Goal: Information Seeking & Learning: Learn about a topic

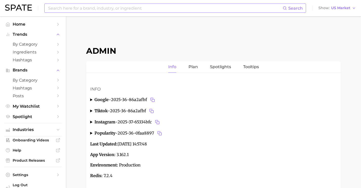
click at [195, 9] on input at bounding box center [165, 8] width 235 height 9
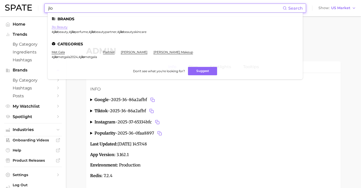
type input "jlo"
click at [64, 27] on link "jlo beauty" at bounding box center [60, 27] width 16 height 4
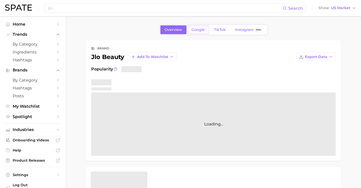
click at [204, 33] on link "Google" at bounding box center [198, 29] width 22 height 9
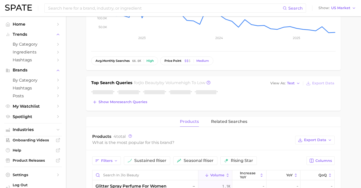
scroll to position [108, 0]
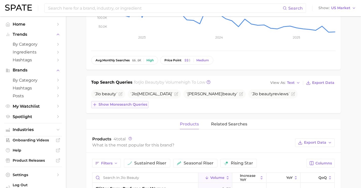
click at [142, 105] on span "Show more search queries" at bounding box center [123, 104] width 49 height 4
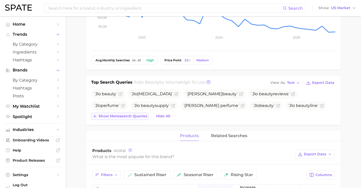
click at [137, 114] on button "Show more search queries" at bounding box center [119, 116] width 57 height 7
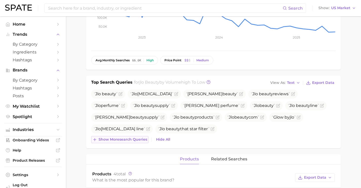
click at [133, 141] on span "Show more search queries" at bounding box center [123, 139] width 49 height 4
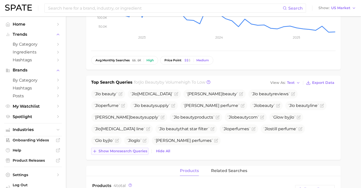
click at [134, 153] on span "Show more search queries" at bounding box center [123, 151] width 49 height 4
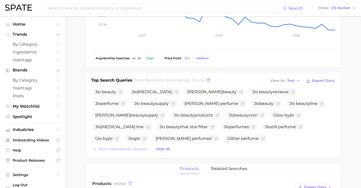
scroll to position [111, 0]
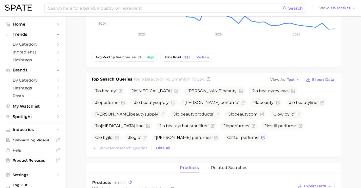
click at [261, 137] on icon "Flag as miscategorized or irrelevant" at bounding box center [263, 138] width 4 height 4
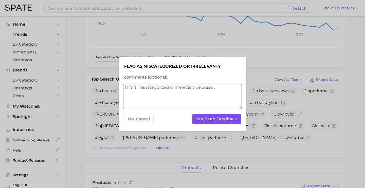
click at [202, 124] on button "Yes, Send Feedback" at bounding box center [217, 119] width 49 height 10
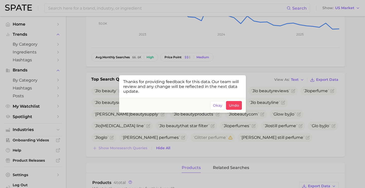
click at [203, 149] on div at bounding box center [182, 94] width 365 height 188
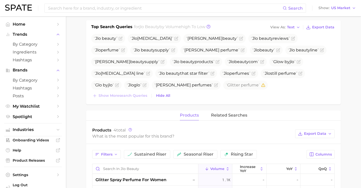
scroll to position [151, 0]
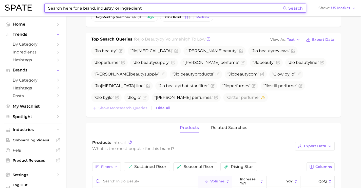
click at [94, 9] on input at bounding box center [165, 8] width 235 height 9
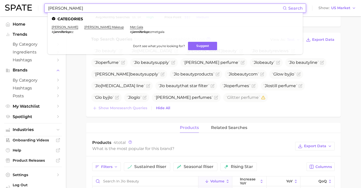
click at [100, 10] on input "[PERSON_NAME]" at bounding box center [165, 8] width 235 height 9
drag, startPoint x: 100, startPoint y: 10, endPoint x: 58, endPoint y: 9, distance: 42.1
click at [58, 9] on input "[PERSON_NAME]" at bounding box center [165, 8] width 235 height 9
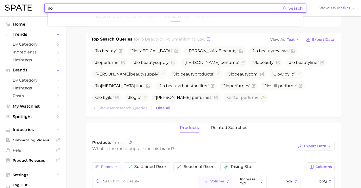
drag, startPoint x: 94, startPoint y: 9, endPoint x: 5, endPoint y: 8, distance: 89.5
click at [5, 8] on div "jlo Search Show US Market" at bounding box center [180, 8] width 351 height 16
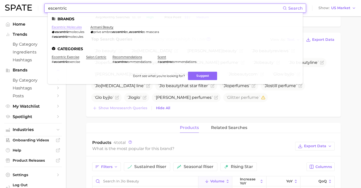
type input "escentric"
click at [80, 28] on link "escentric molecules" at bounding box center [67, 27] width 30 height 4
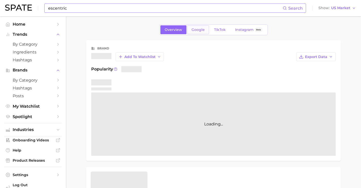
click at [204, 34] on link "Google" at bounding box center [198, 29] width 22 height 9
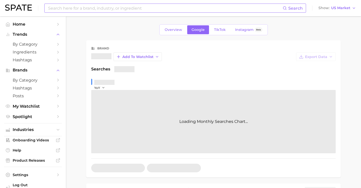
scroll to position [105, 0]
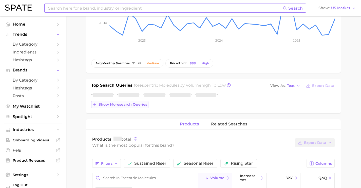
click at [125, 106] on span "Show more search queries" at bounding box center [123, 104] width 49 height 4
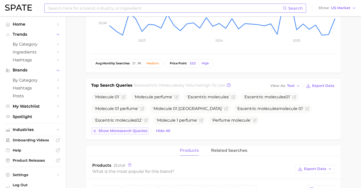
click at [133, 113] on div "Molecule 01 Molecule perfume Escentric molecules Escentric molecules 01 Molecul…" at bounding box center [213, 114] width 245 height 42
click at [142, 130] on span "Show more search queries" at bounding box center [123, 131] width 49 height 4
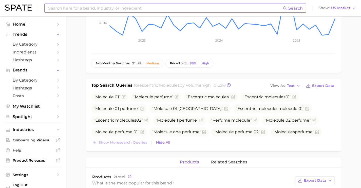
click at [107, 10] on input at bounding box center [165, 8] width 235 height 9
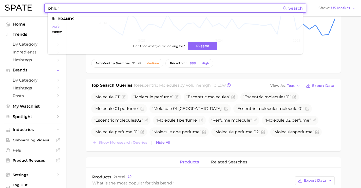
type input "phlur"
click at [57, 26] on link "phlur" at bounding box center [56, 27] width 8 height 4
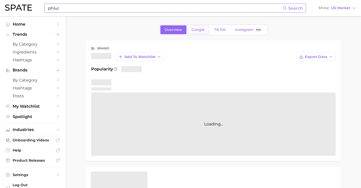
click at [197, 29] on span "Google" at bounding box center [198, 30] width 13 height 4
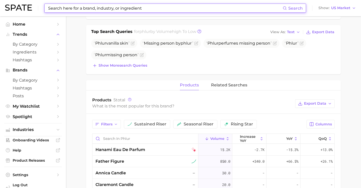
scroll to position [148, 0]
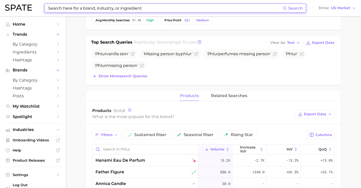
click at [139, 80] on div "Top Search Queries for phlur by Volume high to low View As Text Export Data Phl…" at bounding box center [213, 60] width 255 height 49
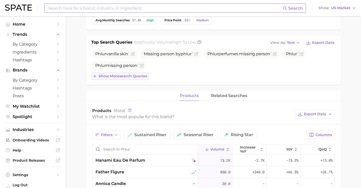
click at [138, 76] on span "Show more search queries" at bounding box center [123, 76] width 49 height 4
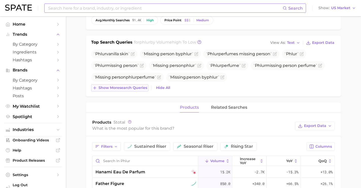
click at [141, 90] on span "Show more search queries" at bounding box center [123, 88] width 49 height 4
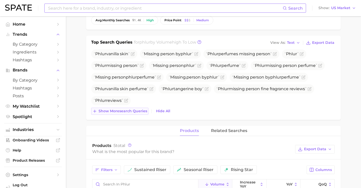
click at [143, 110] on span "Show more search queries" at bounding box center [123, 111] width 49 height 4
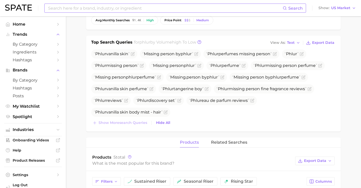
click at [148, 8] on input at bounding box center [165, 8] width 235 height 9
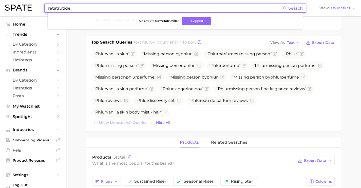
click at [86, 8] on input "retatrutide" at bounding box center [165, 8] width 235 height 9
drag, startPoint x: 81, startPoint y: 8, endPoint x: 22, endPoint y: 4, distance: 58.5
click at [33, 7] on div "retatrutide Search No results for " retatrutide " Suggest Show US Market" at bounding box center [180, 8] width 351 height 16
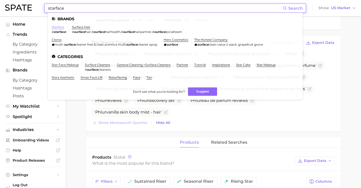
type input "starface"
click at [64, 28] on link "starface" at bounding box center [58, 27] width 12 height 4
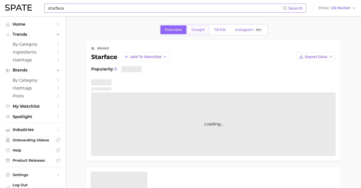
click at [197, 30] on span "Google" at bounding box center [198, 30] width 13 height 4
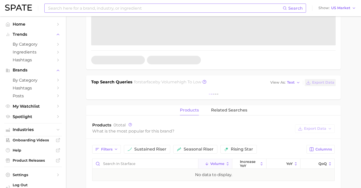
scroll to position [125, 0]
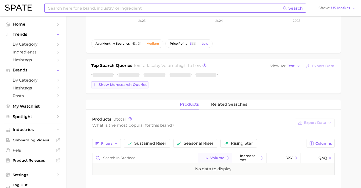
click at [137, 86] on span "Show more search queries" at bounding box center [123, 85] width 49 height 4
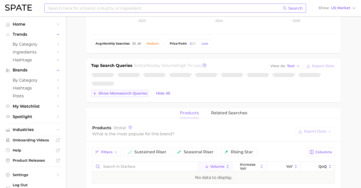
click at [137, 97] on button "Show more search queries" at bounding box center [119, 93] width 57 height 7
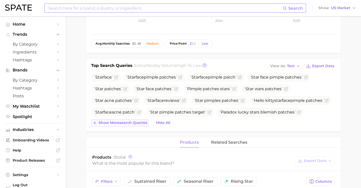
click at [136, 121] on span "Show more search queries" at bounding box center [123, 123] width 49 height 4
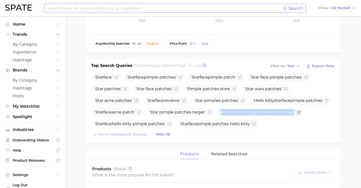
drag, startPoint x: 295, startPoint y: 113, endPoint x: 220, endPoint y: 111, distance: 74.6
click at [220, 111] on span "Paradox lucky stars blemish patches" at bounding box center [257, 112] width 77 height 5
copy span "Paradox lucky stars blemish patches"
click at [299, 113] on icon "Flag as miscategorized or irrelevant" at bounding box center [299, 112] width 4 height 4
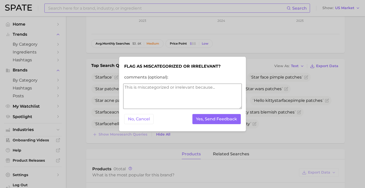
click at [219, 101] on textarea "comments (optional):" at bounding box center [182, 96] width 119 height 25
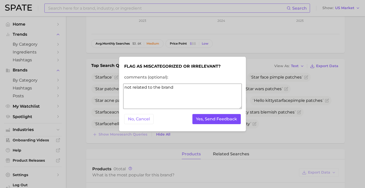
type textarea "not related to the brand"
click at [224, 123] on button "Yes, Send Feedback" at bounding box center [217, 119] width 49 height 10
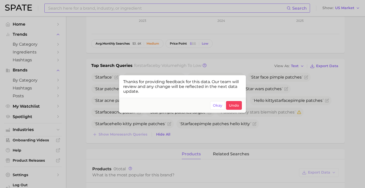
click at [306, 93] on div at bounding box center [182, 94] width 365 height 188
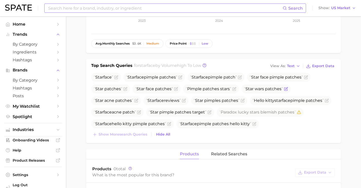
click at [286, 90] on icon "Flag as miscategorized or irrelevant" at bounding box center [286, 89] width 4 height 4
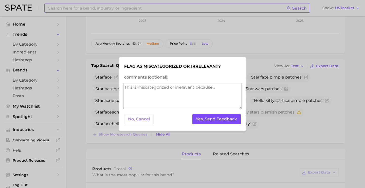
click at [217, 118] on button "Yes, Send Feedback" at bounding box center [217, 119] width 49 height 10
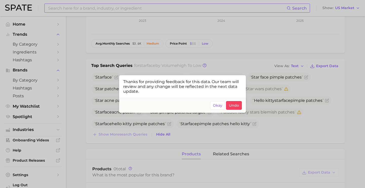
click at [320, 116] on div at bounding box center [182, 94] width 365 height 188
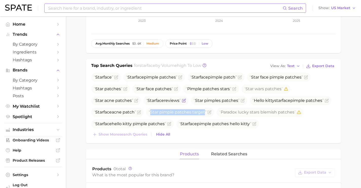
drag, startPoint x: 205, startPoint y: 113, endPoint x: 155, endPoint y: 101, distance: 52.2
click at [152, 110] on span "Star pimple patches target" at bounding box center [178, 112] width 58 height 5
copy span "Star pimple patches target"
drag, startPoint x: 131, startPoint y: 100, endPoint x: 86, endPoint y: 100, distance: 44.6
click at [86, 100] on div "Top Search Queries for starface by Volume high to low View As Text Export Data …" at bounding box center [213, 101] width 255 height 84
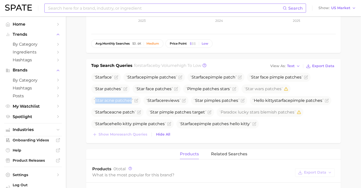
copy span "Star acne patches"
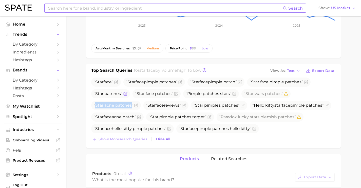
scroll to position [0, 0]
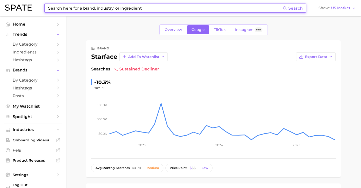
click at [95, 8] on input at bounding box center [165, 8] width 235 height 9
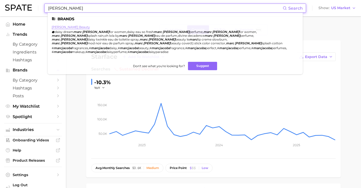
type input "[PERSON_NAME]"
click at [72, 26] on link "[PERSON_NAME] beauty" at bounding box center [71, 27] width 38 height 4
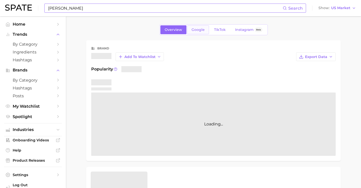
click at [190, 32] on link "Google" at bounding box center [198, 29] width 22 height 9
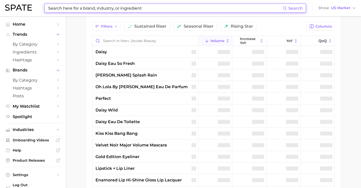
scroll to position [257, 0]
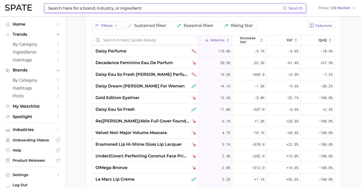
click at [138, 36] on input "Search in marc jacobs beauty" at bounding box center [146, 40] width 106 height 10
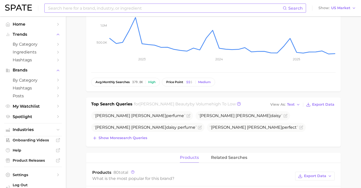
scroll to position [86, 0]
type input "heaven"
click at [137, 140] on span "Show more search queries" at bounding box center [123, 138] width 49 height 4
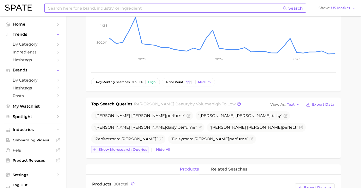
click at [137, 150] on span "Show more search queries" at bounding box center [123, 150] width 49 height 4
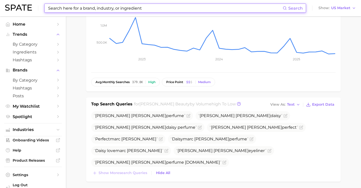
click at [125, 7] on input at bounding box center [165, 8] width 235 height 9
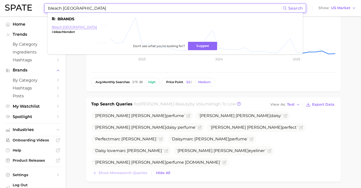
type input "bleach [GEOGRAPHIC_DATA]"
click at [67, 28] on link "bleach [GEOGRAPHIC_DATA]" at bounding box center [74, 27] width 45 height 4
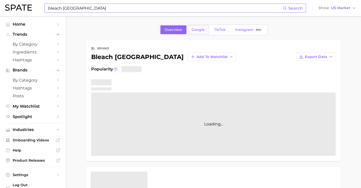
click at [192, 32] on link "Google" at bounding box center [198, 29] width 22 height 9
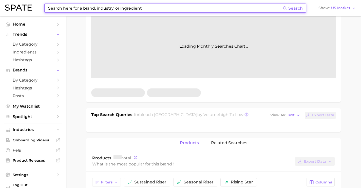
scroll to position [80, 0]
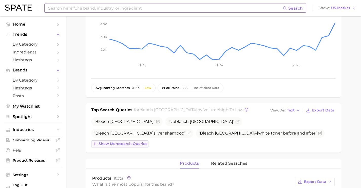
click at [137, 144] on span "Show more search queries" at bounding box center [123, 144] width 49 height 4
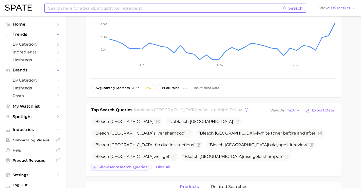
click at [138, 168] on span "Show more search queries" at bounding box center [123, 167] width 49 height 4
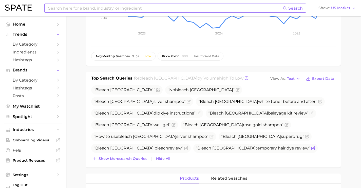
scroll to position [122, 0]
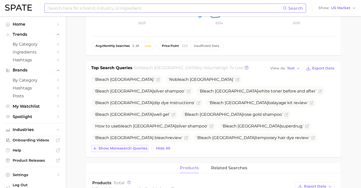
click at [136, 149] on span "Show more search queries" at bounding box center [123, 148] width 49 height 4
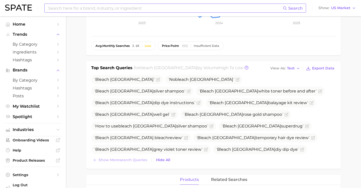
click at [127, 8] on input at bounding box center [165, 8] width 235 height 9
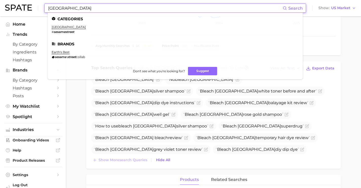
drag, startPoint x: 89, startPoint y: 7, endPoint x: 48, endPoint y: 7, distance: 41.6
click at [48, 7] on input "[GEOGRAPHIC_DATA]" at bounding box center [165, 8] width 235 height 9
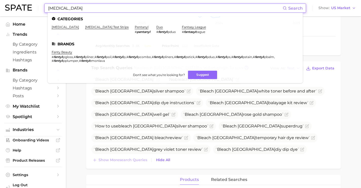
drag, startPoint x: 82, startPoint y: 12, endPoint x: 29, endPoint y: 0, distance: 54.4
click at [29, 0] on div "[MEDICAL_DATA] Search Categories [MEDICAL_DATA] [MEDICAL_DATA] test strips pent…" at bounding box center [180, 8] width 351 height 16
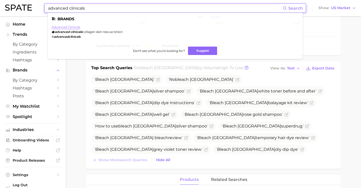
type input "advanced clinicals"
click at [77, 26] on link "advanced clinicals" at bounding box center [66, 27] width 29 height 4
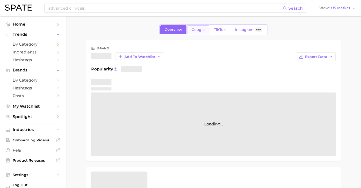
click at [198, 32] on link "Google" at bounding box center [198, 29] width 22 height 9
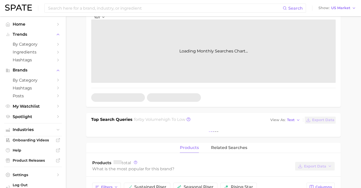
scroll to position [170, 0]
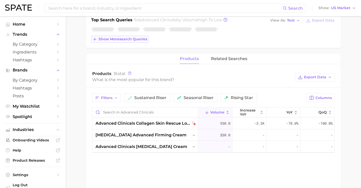
click at [114, 42] on button "Show more search queries" at bounding box center [119, 39] width 57 height 7
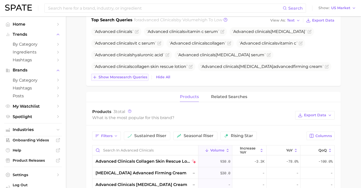
click at [115, 74] on button "Show more search queries" at bounding box center [119, 77] width 57 height 7
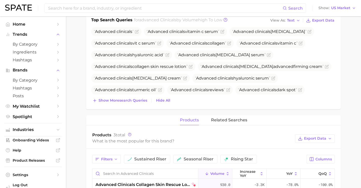
click at [126, 104] on div "Top Search Queries for advanced clinicals by Volume high to low View As Text Ex…" at bounding box center [213, 61] width 255 height 96
click at [128, 100] on span "Show more search queries" at bounding box center [123, 100] width 49 height 4
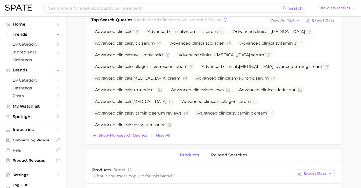
click at [131, 131] on div "Advanced clinicals Advanced clinicals vitamin c serum Advanced clinicals [MEDIC…" at bounding box center [213, 83] width 245 height 112
click at [134, 137] on span "Show more search queries" at bounding box center [123, 135] width 49 height 4
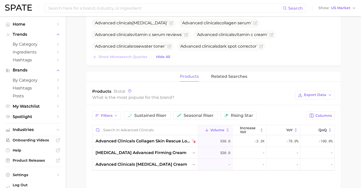
scroll to position [313, 0]
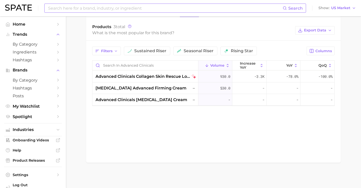
click at [115, 9] on input at bounding box center [165, 8] width 235 height 9
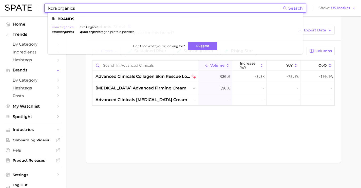
type input "kora organics"
click at [65, 26] on link "kora organics" at bounding box center [63, 27] width 22 height 4
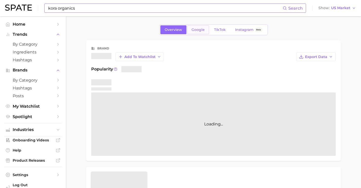
click at [198, 32] on span "Google" at bounding box center [198, 30] width 13 height 4
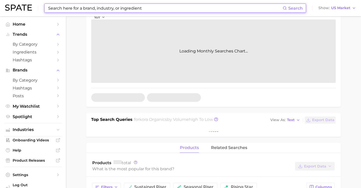
scroll to position [96, 0]
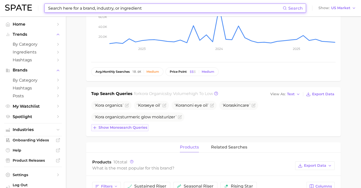
click at [137, 128] on span "Show more search queries" at bounding box center [123, 128] width 49 height 4
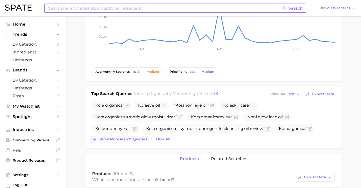
click at [139, 139] on span "Show more search queries" at bounding box center [123, 139] width 49 height 4
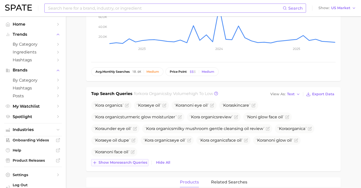
click at [135, 161] on span "Show more search queries" at bounding box center [123, 163] width 49 height 4
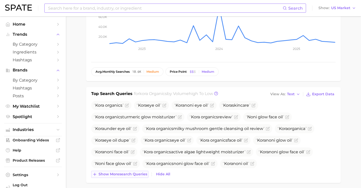
click at [142, 174] on span "Show more search queries" at bounding box center [123, 174] width 49 height 4
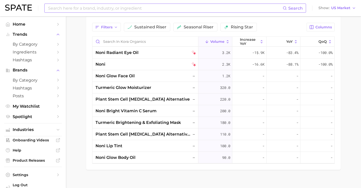
scroll to position [326, 0]
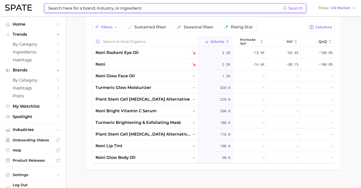
click at [122, 9] on input at bounding box center [165, 8] width 235 height 9
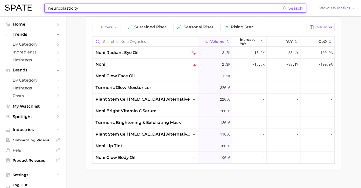
drag, startPoint x: 84, startPoint y: 8, endPoint x: 27, endPoint y: 1, distance: 57.8
click at [27, 2] on div "neuroplasticity Search Show US Market" at bounding box center [180, 8] width 351 height 16
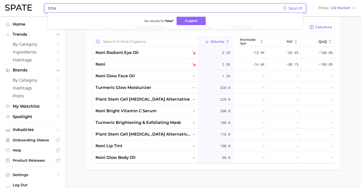
click at [78, 10] on input "tms" at bounding box center [165, 8] width 235 height 9
drag, startPoint x: 78, startPoint y: 9, endPoint x: 5, endPoint y: 2, distance: 72.9
click at [9, 5] on div "tms Search No results for " tms " Suggest Show US Market" at bounding box center [180, 8] width 351 height 16
drag, startPoint x: 130, startPoint y: 8, endPoint x: 24, endPoint y: 0, distance: 106.0
click at [26, 1] on div "transcranial Search No results for " transcranial " Suggest Show US Market" at bounding box center [180, 8] width 351 height 16
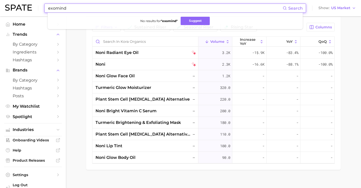
drag, startPoint x: 77, startPoint y: 9, endPoint x: 28, endPoint y: 7, distance: 49.3
click at [28, 7] on div "exomind Search No results for " exomind " Suggest Show US Market" at bounding box center [180, 8] width 351 height 16
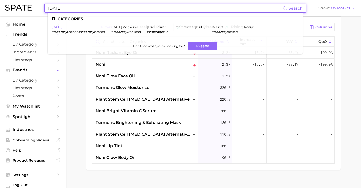
type input "[DATE]"
click at [58, 28] on link "[DATE]" at bounding box center [57, 27] width 11 height 4
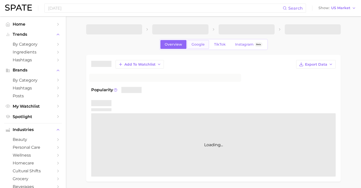
click at [202, 46] on span "Google" at bounding box center [198, 44] width 13 height 4
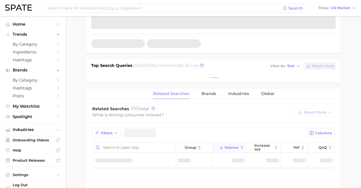
scroll to position [158, 0]
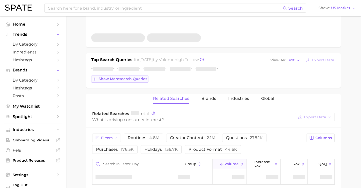
click at [133, 80] on span "Show more search queries" at bounding box center [123, 79] width 49 height 4
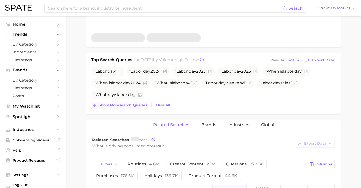
click at [134, 91] on span "What day is [DATE]" at bounding box center [118, 94] width 54 height 9
drag, startPoint x: 137, startPoint y: 103, endPoint x: 149, endPoint y: 114, distance: 16.7
click at [137, 104] on button "Show more search queries" at bounding box center [119, 105] width 57 height 7
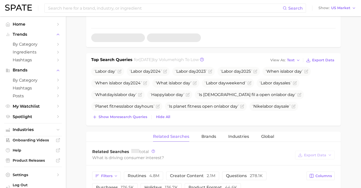
drag, startPoint x: 127, startPoint y: 119, endPoint x: 131, endPoint y: 122, distance: 5.0
click at [127, 119] on button "Show more search queries" at bounding box center [119, 117] width 57 height 7
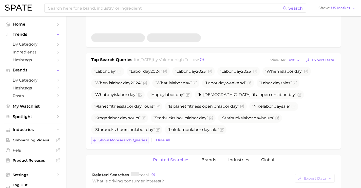
click at [135, 138] on button "Show more search queries" at bounding box center [119, 140] width 57 height 7
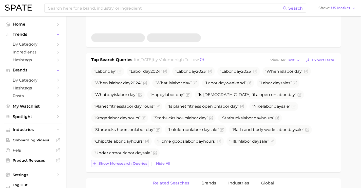
click at [138, 163] on span "Show more search queries" at bounding box center [123, 164] width 49 height 4
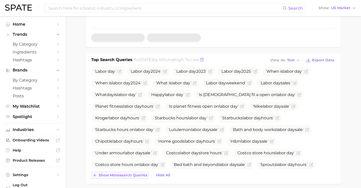
click at [139, 174] on span "Show more search queries" at bounding box center [123, 175] width 49 height 4
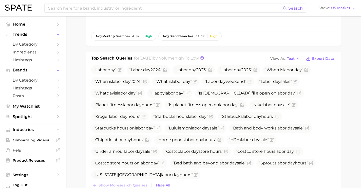
scroll to position [160, 0]
click at [129, 6] on input at bounding box center [165, 8] width 235 height 9
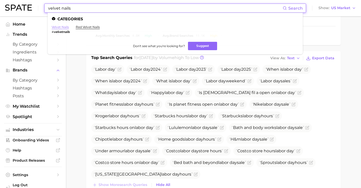
type input "velvet nails"
click at [59, 28] on link "velvet nails" at bounding box center [60, 27] width 17 height 4
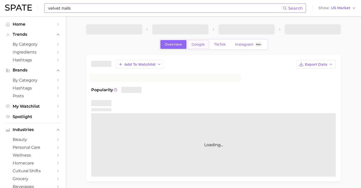
click at [196, 44] on span "Google" at bounding box center [198, 44] width 13 height 4
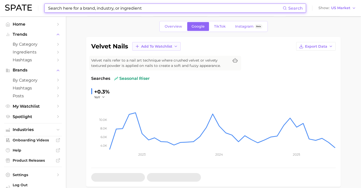
scroll to position [144, 0]
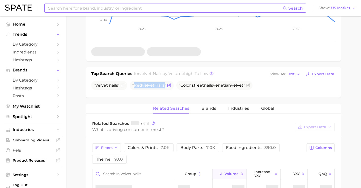
drag, startPoint x: 167, startPoint y: 86, endPoint x: 131, endPoint y: 86, distance: 35.3
click at [131, 86] on span "Red velvet nails" at bounding box center [152, 85] width 44 height 9
copy span "Red velvet nails"
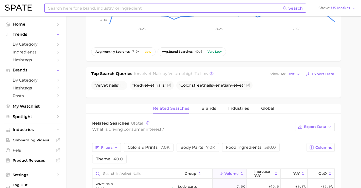
click at [94, 10] on input at bounding box center [165, 8] width 235 height 9
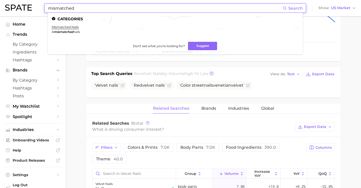
drag, startPoint x: 98, startPoint y: 10, endPoint x: 35, endPoint y: 9, distance: 62.9
click at [35, 9] on div "mismatched Search Categories mismatched nails # mismatched nails Don't see what…" at bounding box center [180, 8] width 351 height 16
drag, startPoint x: 84, startPoint y: 10, endPoint x: 44, endPoint y: 7, distance: 40.4
click at [44, 7] on div "mermaid nails Search Categories mermaid nails # mermaidnails mermaid scale nail…" at bounding box center [180, 8] width 351 height 16
type input "skittle nails"
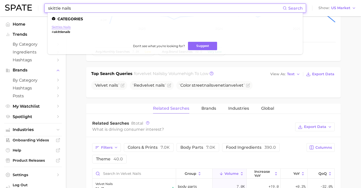
click at [68, 27] on link "skittles nails" at bounding box center [61, 27] width 19 height 4
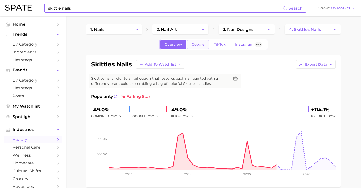
click at [205, 44] on link "Google" at bounding box center [198, 44] width 22 height 9
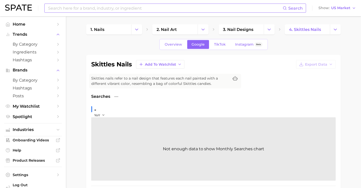
click at [133, 7] on input at bounding box center [165, 8] width 235 height 9
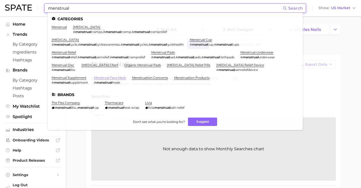
type input "menstrual"
click at [116, 77] on link "menstrual face mask" at bounding box center [110, 78] width 32 height 4
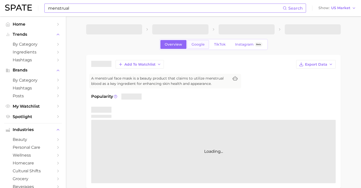
click at [195, 43] on span "Google" at bounding box center [198, 44] width 13 height 4
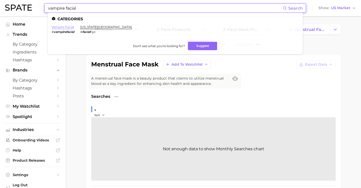
type input "vampire facial"
click at [68, 27] on link "vampire facial" at bounding box center [63, 27] width 22 height 4
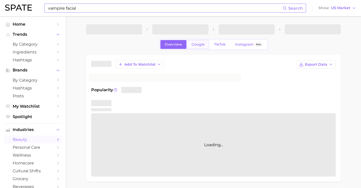
click at [204, 46] on link "Google" at bounding box center [198, 44] width 22 height 9
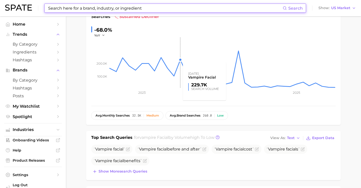
scroll to position [101, 0]
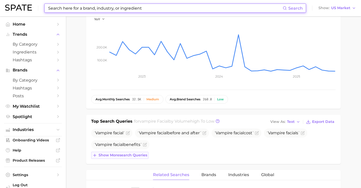
click at [141, 154] on span "Show more search queries" at bounding box center [123, 155] width 49 height 4
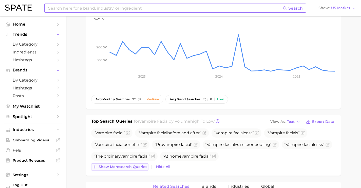
click at [133, 166] on span "Show more search queries" at bounding box center [123, 167] width 49 height 4
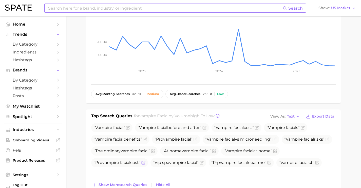
scroll to position [135, 0]
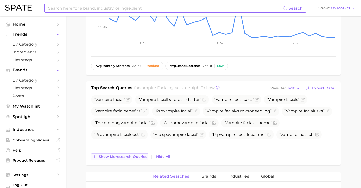
click at [130, 155] on span "Show more search queries" at bounding box center [123, 157] width 49 height 4
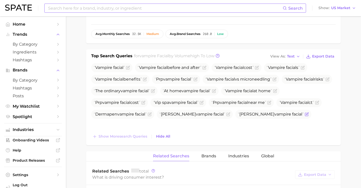
scroll to position [293, 0]
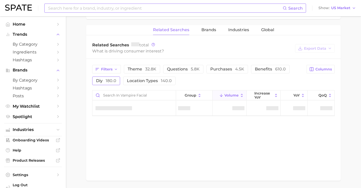
click at [101, 78] on button "diy 180.0" at bounding box center [106, 81] width 28 height 9
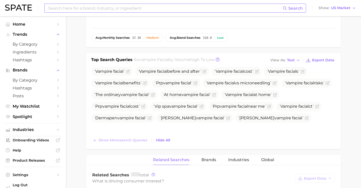
scroll to position [0, 0]
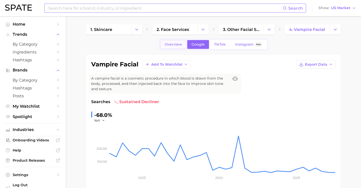
click at [177, 44] on span "Overview" at bounding box center [174, 44] width 18 height 4
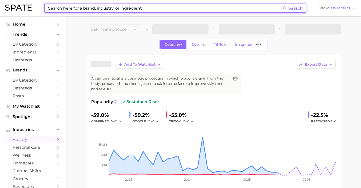
scroll to position [168, 0]
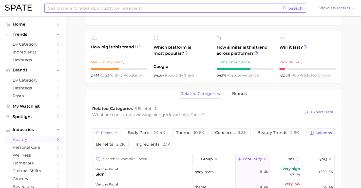
click at [137, 158] on input "Search in vampire facial" at bounding box center [143, 159] width 100 height 10
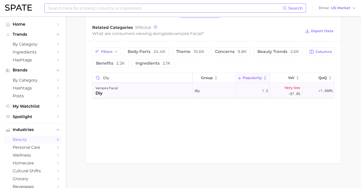
scroll to position [249, 0]
type input "diy"
click at [133, 7] on input at bounding box center [165, 8] width 235 height 9
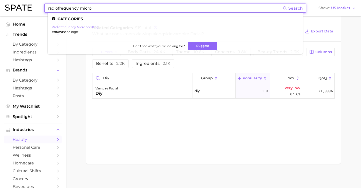
type input "radiofrequency micro"
click at [88, 26] on link "radiofrequency microneedling" at bounding box center [75, 27] width 47 height 4
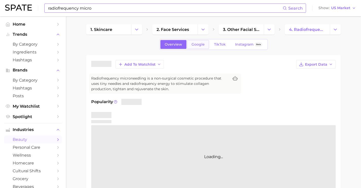
click at [204, 44] on span "Google" at bounding box center [198, 44] width 13 height 4
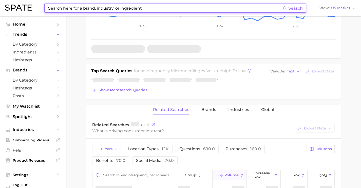
scroll to position [158, 0]
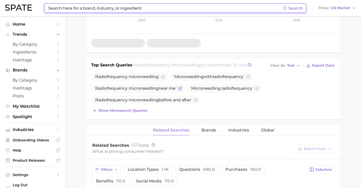
click at [132, 86] on span "microneedling" at bounding box center [144, 88] width 30 height 5
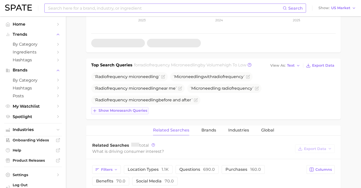
click at [144, 109] on span "Show more search queries" at bounding box center [123, 111] width 49 height 4
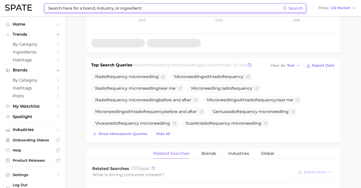
click at [123, 7] on input at bounding box center [165, 8] width 235 height 9
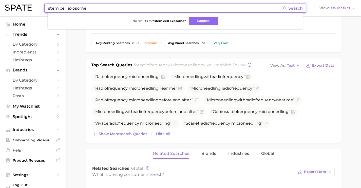
drag, startPoint x: 99, startPoint y: 8, endPoint x: 35, endPoint y: 4, distance: 64.0
click at [35, 4] on div "stem cell exosome Search No results for " stem cell exosome " Suggest Show US M…" at bounding box center [180, 8] width 351 height 16
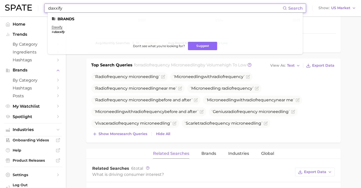
drag, startPoint x: 68, startPoint y: 9, endPoint x: 14, endPoint y: 3, distance: 55.1
click at [15, 5] on div "daxxify Search Brands daxxify # daxxify Don't see what you're looking for? Sugg…" at bounding box center [180, 8] width 351 height 16
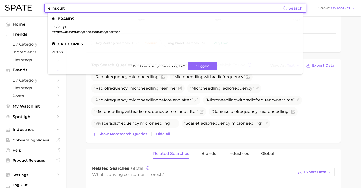
drag, startPoint x: 74, startPoint y: 7, endPoint x: 35, endPoint y: 7, distance: 39.3
click at [35, 7] on div "emscult Search Brands emsculpt # emsculp t , # emsculp tneo , # emsculp tpartne…" at bounding box center [180, 8] width 351 height 16
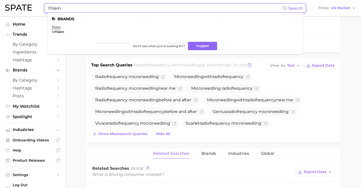
drag, startPoint x: 69, startPoint y: 10, endPoint x: 0, endPoint y: -2, distance: 70.2
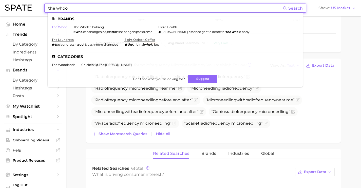
type input "the whoo"
click at [64, 27] on link "the whoo" at bounding box center [60, 27] width 16 height 4
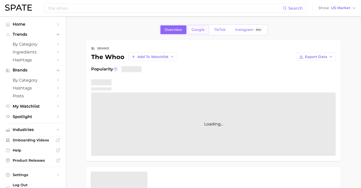
click at [199, 32] on span "Google" at bounding box center [198, 30] width 13 height 4
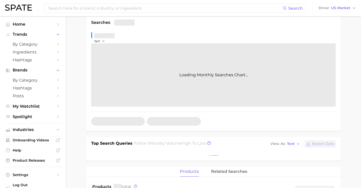
scroll to position [98, 0]
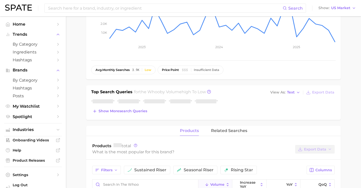
click at [134, 112] on span "Show more search queries" at bounding box center [123, 111] width 49 height 4
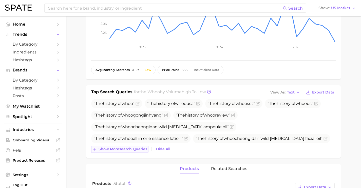
click at [143, 145] on div "The history of whoo The history of whoo usa The history of whoo set The history…" at bounding box center [213, 126] width 245 height 54
click at [143, 150] on span "Show more search queries" at bounding box center [123, 149] width 49 height 4
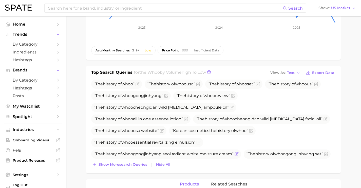
scroll to position [139, 0]
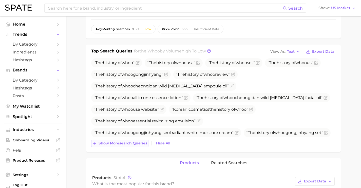
click at [143, 143] on span "Show more search queries" at bounding box center [123, 143] width 49 height 4
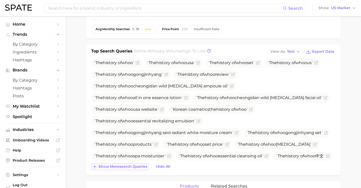
click at [146, 168] on span "Show more search queries" at bounding box center [123, 167] width 49 height 4
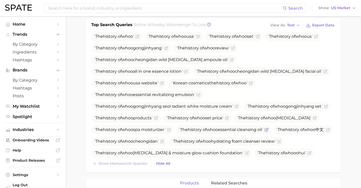
scroll to position [166, 0]
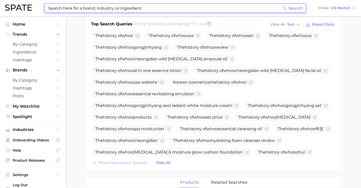
click at [146, 11] on input at bounding box center [165, 8] width 235 height 9
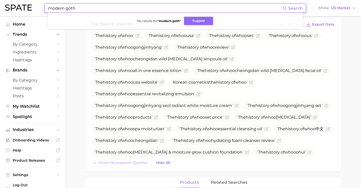
drag, startPoint x: 100, startPoint y: 8, endPoint x: 41, endPoint y: -1, distance: 59.9
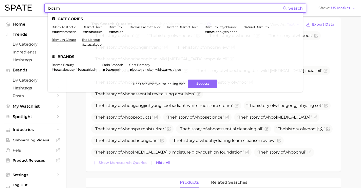
drag, startPoint x: 122, startPoint y: 7, endPoint x: 36, endPoint y: -16, distance: 89.3
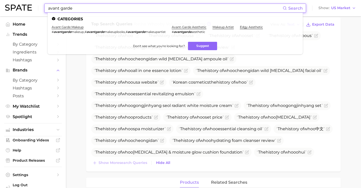
click at [142, 9] on input "avant garde" at bounding box center [165, 8] width 235 height 9
drag, startPoint x: 142, startPoint y: 9, endPoint x: 30, endPoint y: -1, distance: 112.0
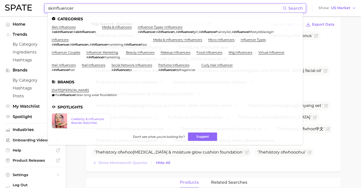
drag, startPoint x: 85, startPoint y: 6, endPoint x: 40, endPoint y: 3, distance: 45.7
click at [40, 3] on div "skinfluencer Search Categories skin influencers # skinfluencer , # skinfluencer…" at bounding box center [180, 8] width 351 height 16
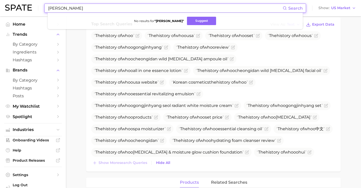
drag, startPoint x: 139, startPoint y: 10, endPoint x: 21, endPoint y: 3, distance: 118.4
click at [21, 3] on div "[PERSON_NAME] Search No results for " [PERSON_NAME] " Suggest Show US Market" at bounding box center [180, 8] width 351 height 16
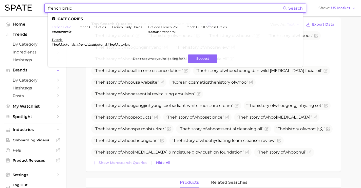
type input "french braid"
click at [68, 27] on link "french braid" at bounding box center [62, 27] width 20 height 4
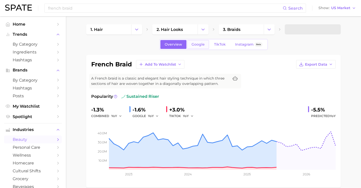
click at [201, 43] on span "Google" at bounding box center [198, 44] width 13 height 4
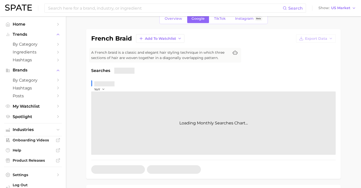
scroll to position [137, 0]
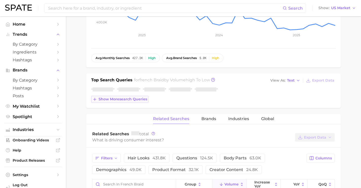
click at [143, 99] on span "Show more search queries" at bounding box center [123, 99] width 49 height 4
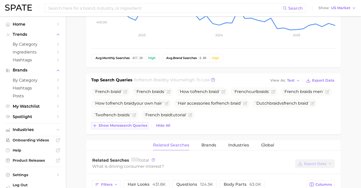
click at [144, 123] on button "Show more search queries" at bounding box center [119, 125] width 57 height 7
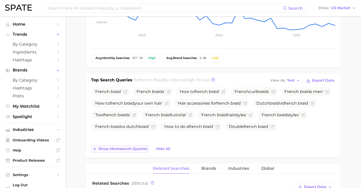
click at [136, 148] on span "Show more search queries" at bounding box center [123, 149] width 49 height 4
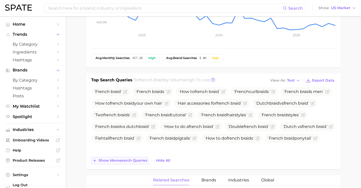
click at [128, 160] on span "Show more search queries" at bounding box center [123, 161] width 49 height 4
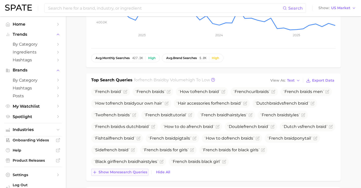
click at [136, 174] on span "Show more search queries" at bounding box center [123, 172] width 49 height 4
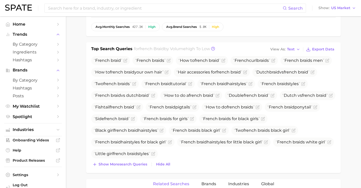
scroll to position [169, 0]
click at [143, 165] on span "Show more search queries" at bounding box center [123, 164] width 49 height 4
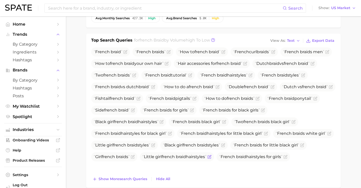
click at [143, 178] on span "Show more search queries" at bounding box center [123, 179] width 49 height 4
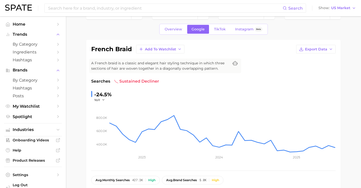
scroll to position [0, 0]
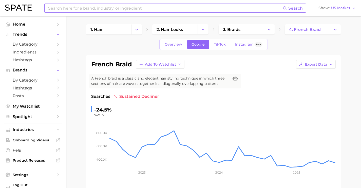
click at [63, 6] on input at bounding box center [165, 8] width 235 height 9
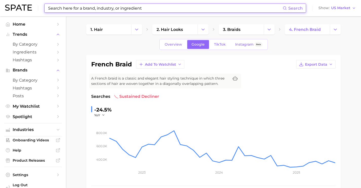
type input "u"
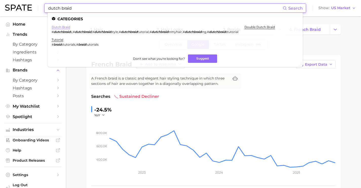
type input "dutch braid"
click at [67, 26] on link "dutch braid" at bounding box center [61, 27] width 19 height 4
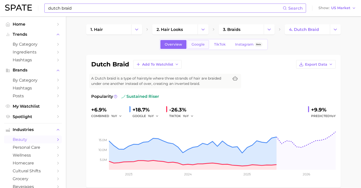
click at [195, 45] on span "Google" at bounding box center [198, 44] width 13 height 4
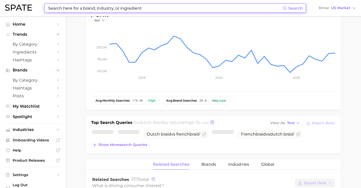
scroll to position [138, 0]
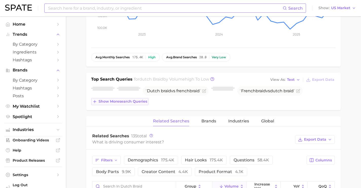
click at [143, 102] on span "Show more search queries" at bounding box center [123, 101] width 49 height 4
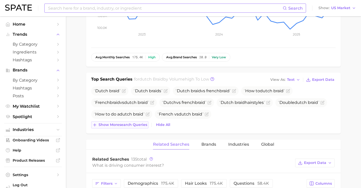
click at [137, 127] on button "Show more search queries" at bounding box center [119, 124] width 57 height 7
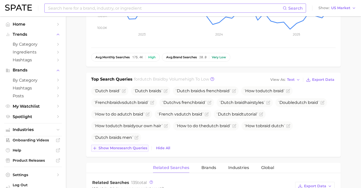
click at [140, 149] on span "Show more search queries" at bounding box center [123, 148] width 49 height 4
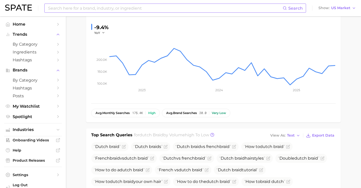
scroll to position [0, 0]
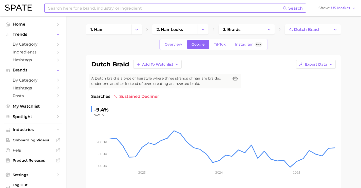
click at [124, 7] on input at bounding box center [165, 8] width 235 height 9
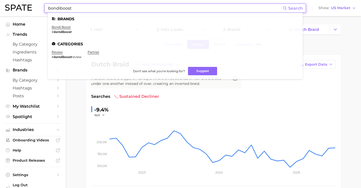
drag, startPoint x: 82, startPoint y: 8, endPoint x: 14, endPoint y: 0, distance: 67.9
click at [14, 0] on div "bondiboost Search Brands bondi boost # bondiboost Categories review # bondiboos…" at bounding box center [180, 8] width 351 height 16
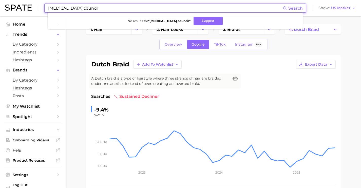
drag, startPoint x: 115, startPoint y: 10, endPoint x: 9, endPoint y: 3, distance: 106.5
click at [10, 3] on div "[MEDICAL_DATA] council Search No results for " [MEDICAL_DATA] council " Suggest…" at bounding box center [180, 8] width 351 height 16
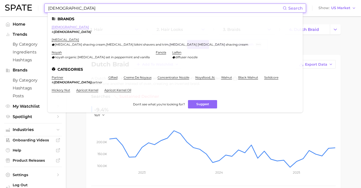
type input "[DEMOGRAPHIC_DATA]"
click at [54, 27] on link "[DEMOGRAPHIC_DATA]" at bounding box center [70, 27] width 37 height 4
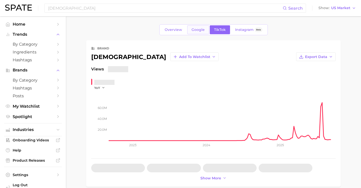
click at [194, 31] on span "Google" at bounding box center [198, 30] width 13 height 4
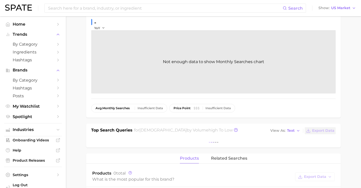
scroll to position [100, 0]
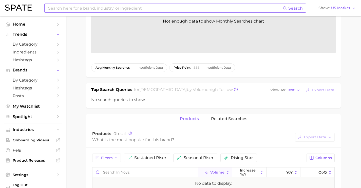
click at [134, 6] on input at bounding box center [165, 8] width 235 height 9
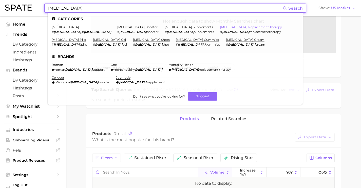
type input "[MEDICAL_DATA]"
